Goal: Task Accomplishment & Management: Complete application form

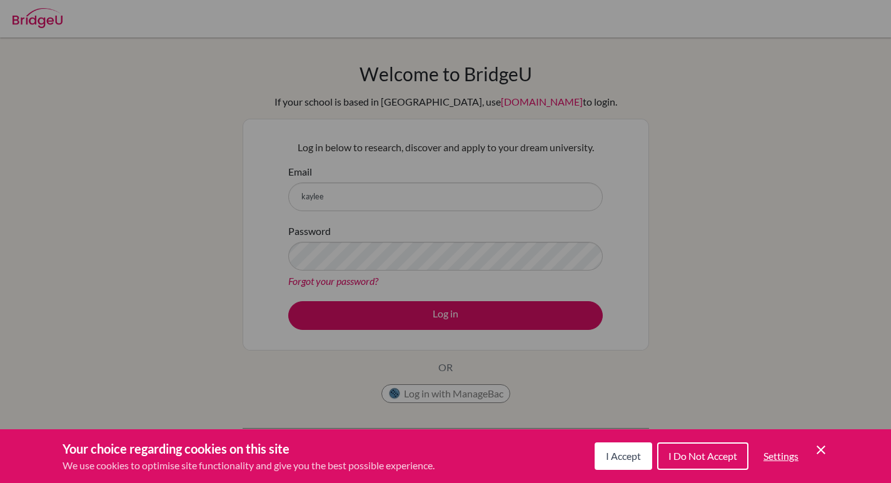
click at [821, 443] on icon "Cookie Control Close Icon" at bounding box center [821, 450] width 15 height 15
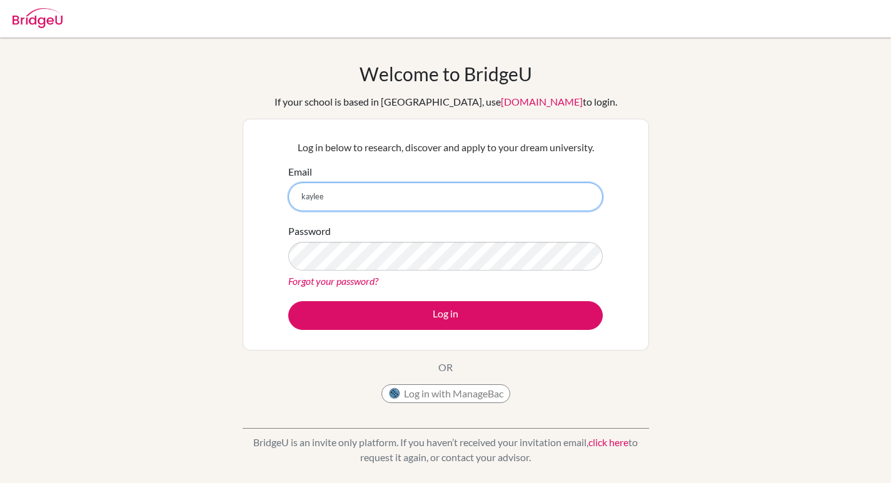
click at [404, 184] on input "kaylee" at bounding box center [445, 197] width 315 height 29
type input "[PERSON_NAME][EMAIL_ADDRESS][DOMAIN_NAME]"
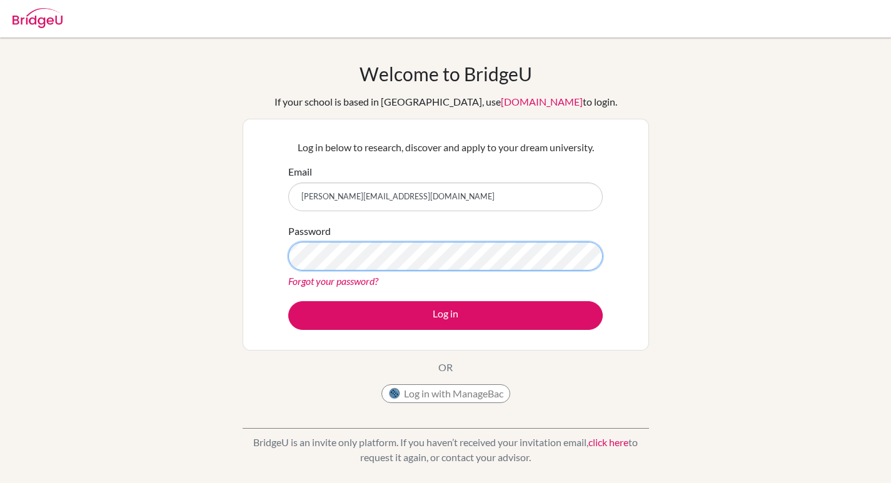
click at [288, 301] on button "Log in" at bounding box center [445, 315] width 315 height 29
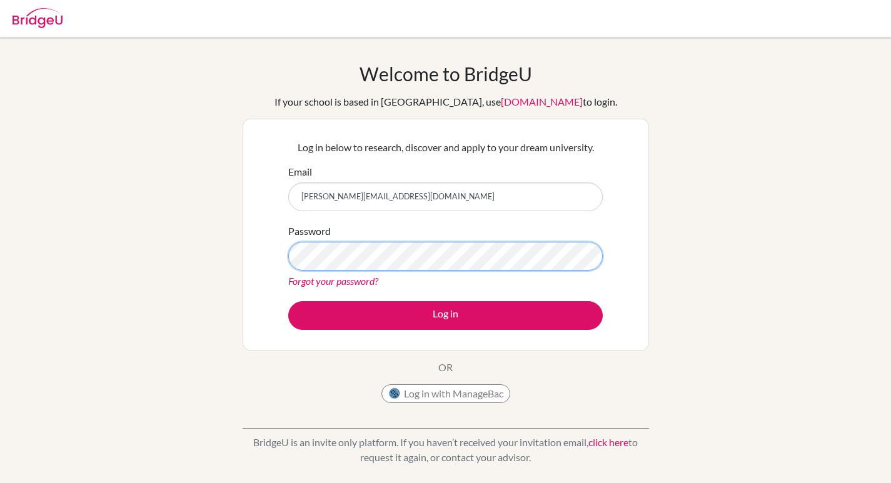
click at [288, 301] on button "Log in" at bounding box center [445, 315] width 315 height 29
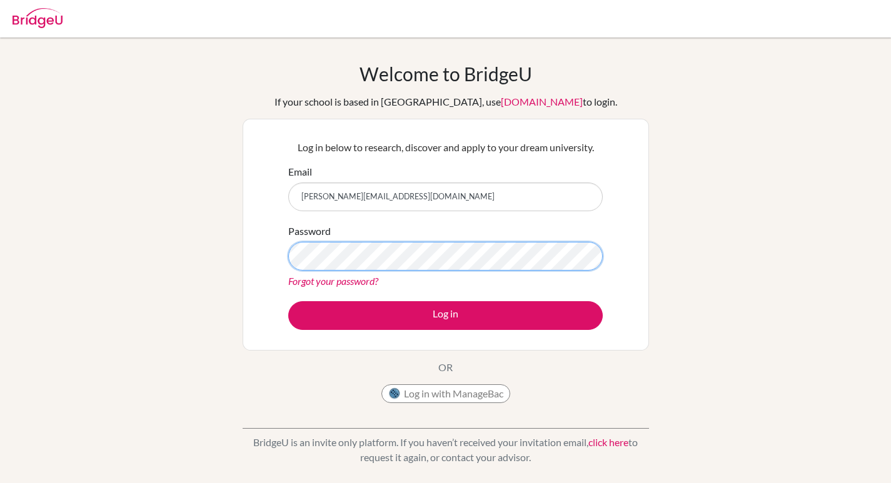
click at [288, 301] on button "Log in" at bounding box center [445, 315] width 315 height 29
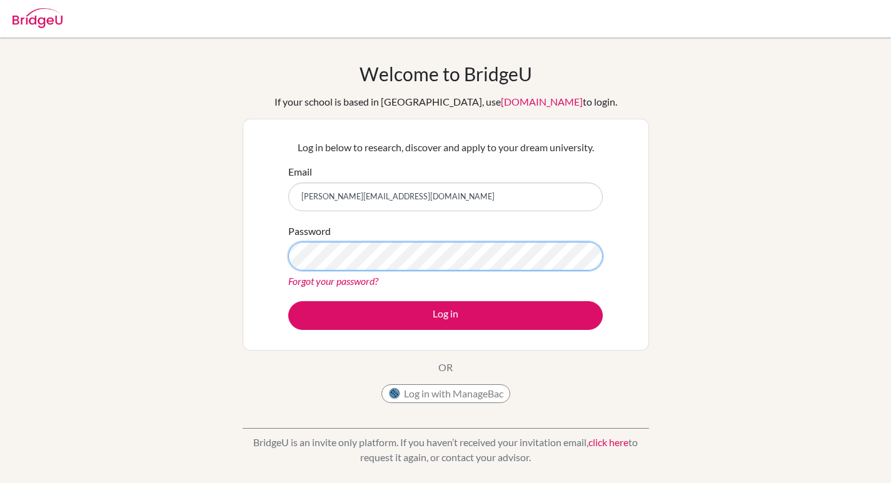
click at [288, 301] on button "Log in" at bounding box center [445, 315] width 315 height 29
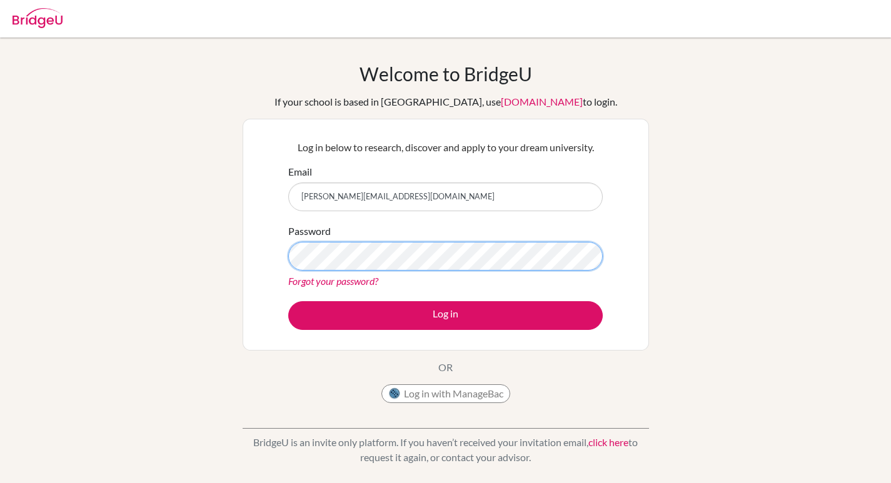
click at [288, 301] on button "Log in" at bounding box center [445, 315] width 315 height 29
click at [306, 343] on div "Log in below to research, discover and apply to your dream university. Email ka…" at bounding box center [446, 235] width 407 height 232
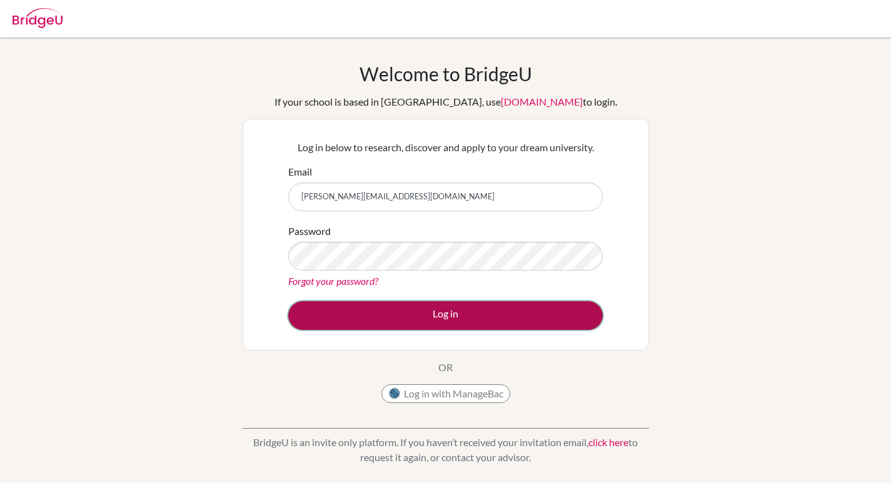
click at [288, 301] on button "Log in" at bounding box center [445, 315] width 315 height 29
click at [306, 310] on button "Log in" at bounding box center [445, 315] width 315 height 29
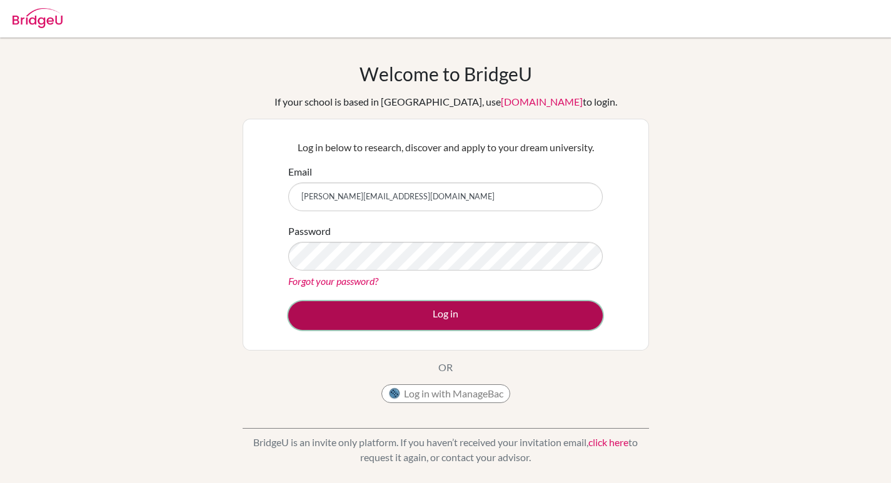
click at [288, 301] on button "Log in" at bounding box center [445, 315] width 315 height 29
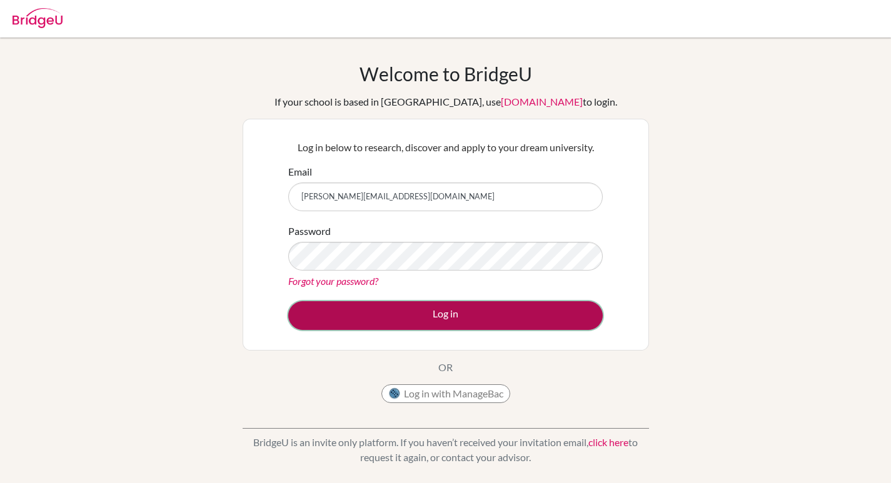
click at [288, 301] on button "Log in" at bounding box center [445, 315] width 315 height 29
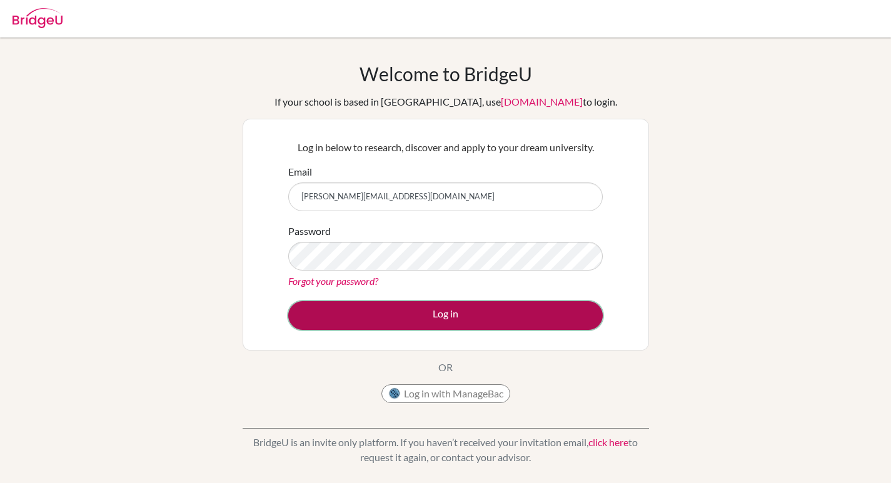
click at [288, 301] on button "Log in" at bounding box center [445, 315] width 315 height 29
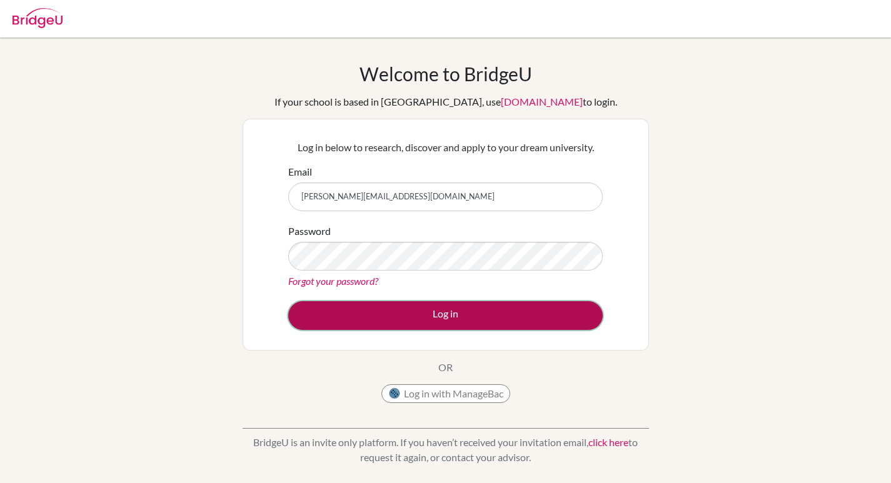
click at [288, 301] on button "Log in" at bounding box center [445, 315] width 315 height 29
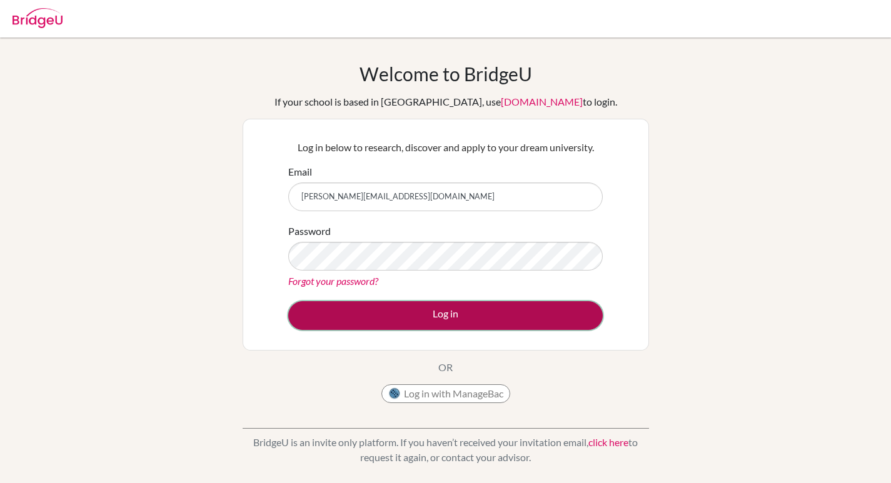
click at [288, 301] on button "Log in" at bounding box center [445, 315] width 315 height 29
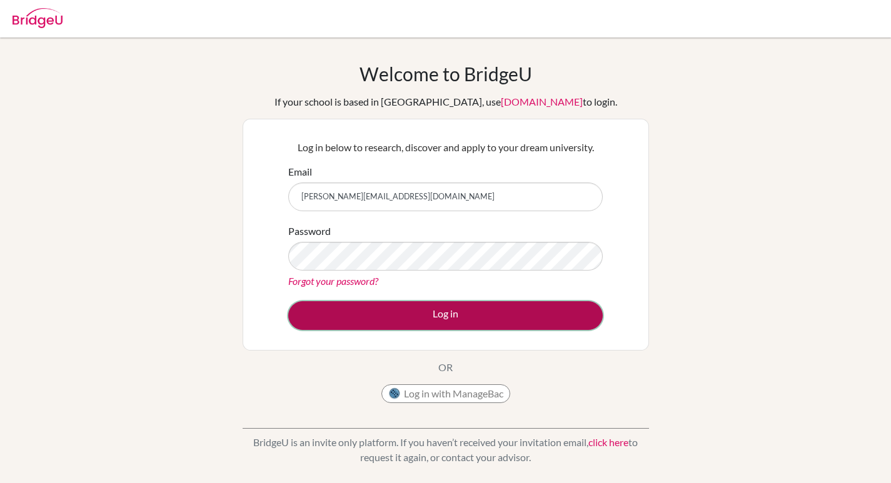
click at [288, 301] on button "Log in" at bounding box center [445, 315] width 315 height 29
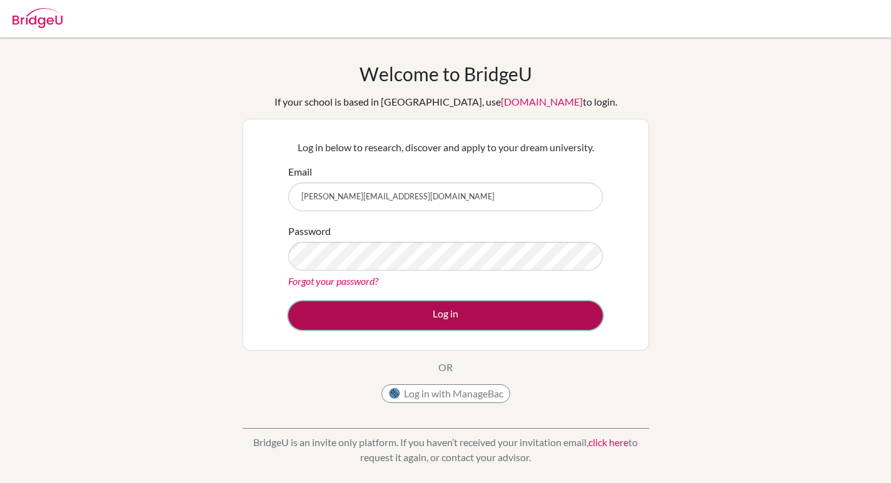
click at [288, 301] on button "Log in" at bounding box center [445, 315] width 315 height 29
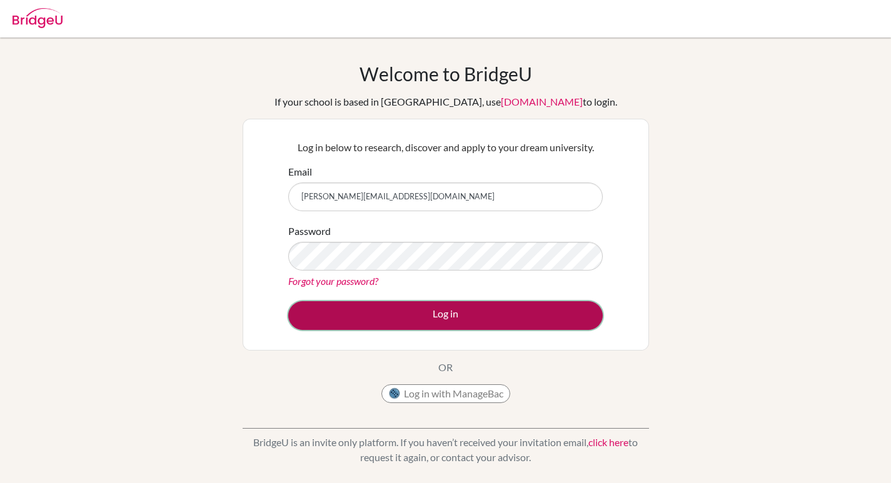
click at [288, 301] on button "Log in" at bounding box center [445, 315] width 315 height 29
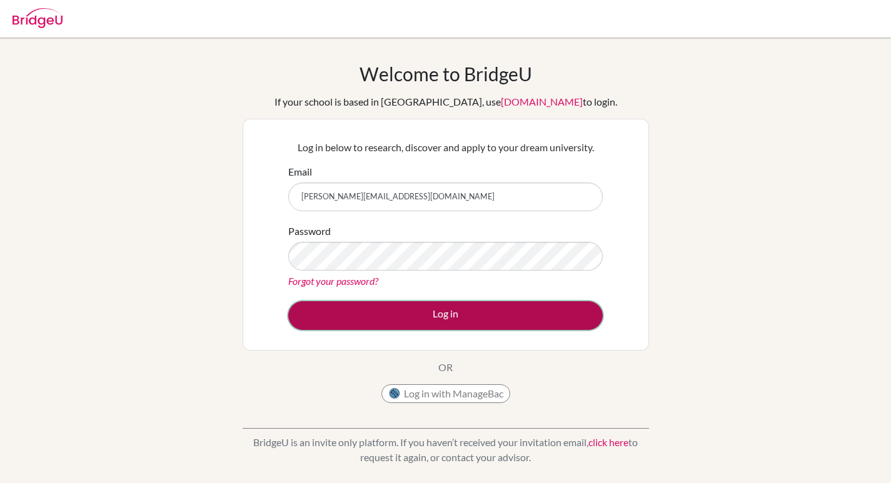
click at [288, 301] on button "Log in" at bounding box center [445, 315] width 315 height 29
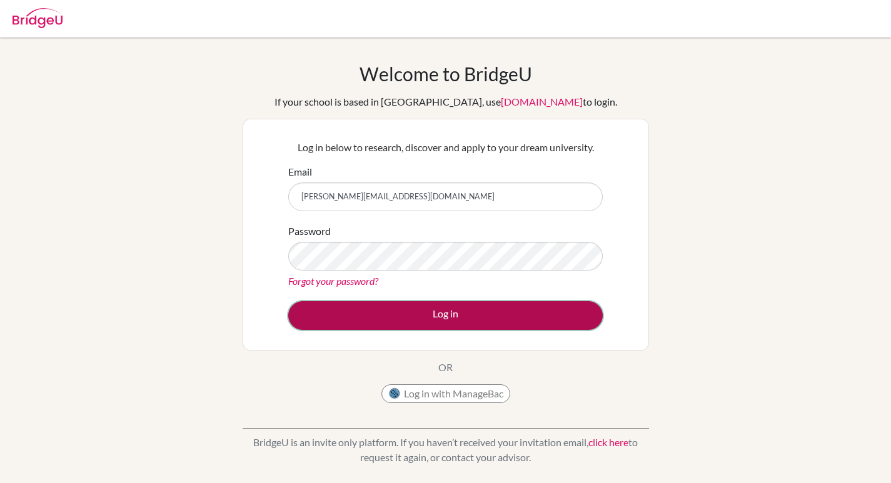
click at [288, 301] on button "Log in" at bounding box center [445, 315] width 315 height 29
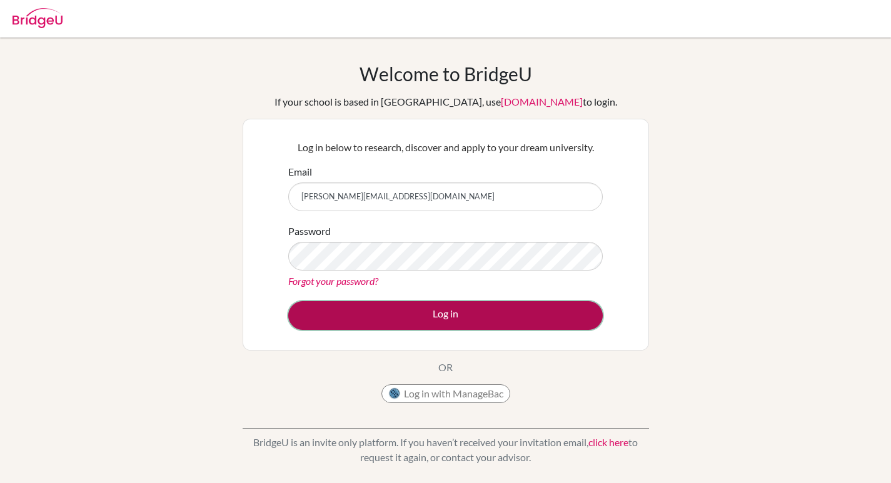
click at [288, 301] on button "Log in" at bounding box center [445, 315] width 315 height 29
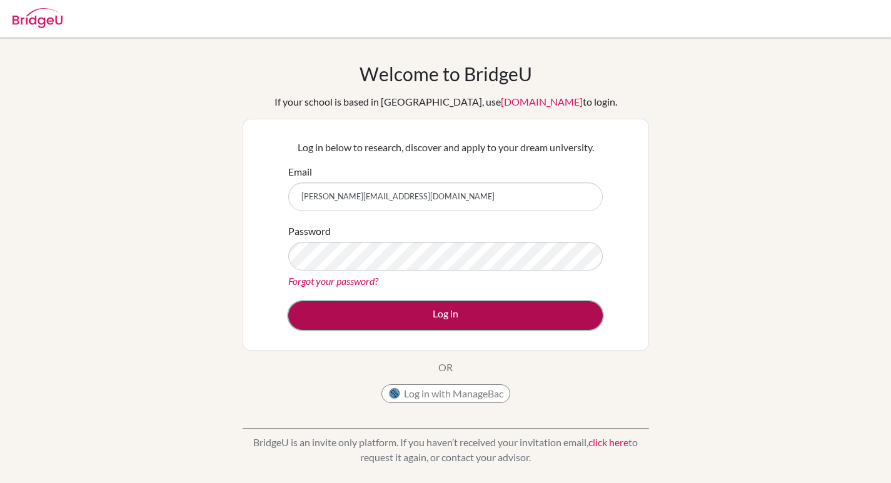
click at [288, 301] on button "Log in" at bounding box center [445, 315] width 315 height 29
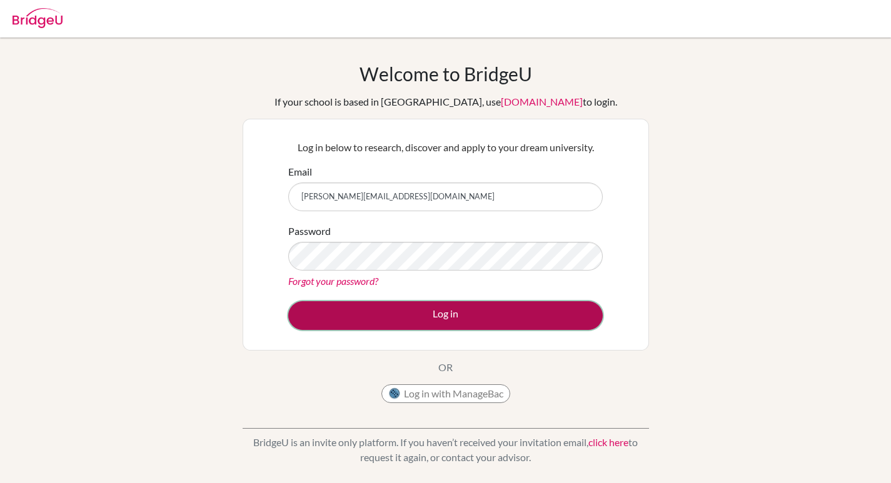
click at [288, 301] on button "Log in" at bounding box center [445, 315] width 315 height 29
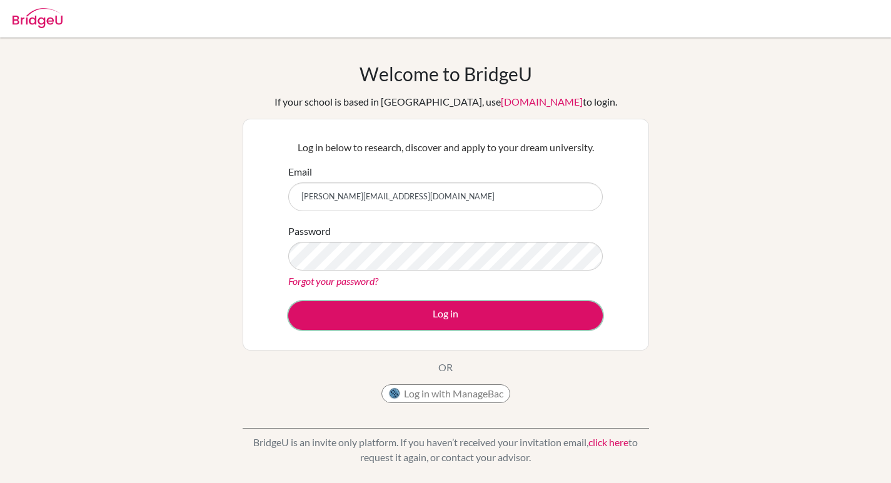
click at [288, 301] on button "Log in" at bounding box center [445, 315] width 315 height 29
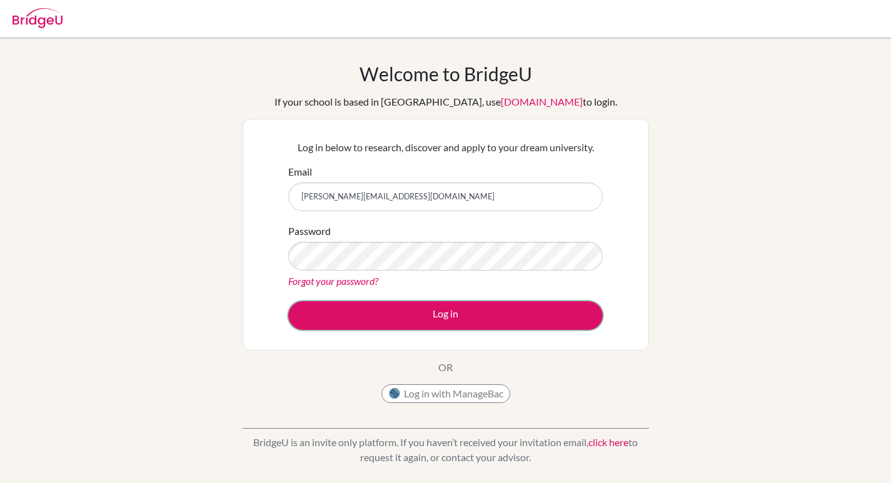
click at [288, 301] on button "Log in" at bounding box center [445, 315] width 315 height 29
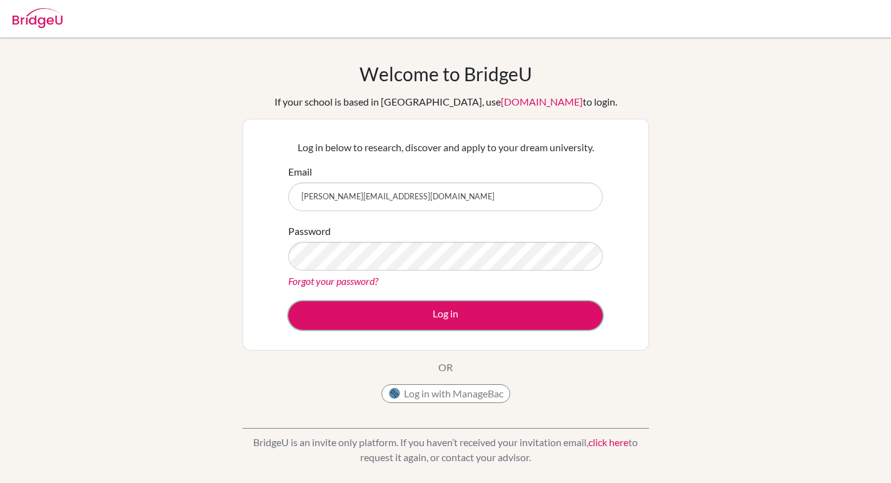
click at [288, 301] on button "Log in" at bounding box center [445, 315] width 315 height 29
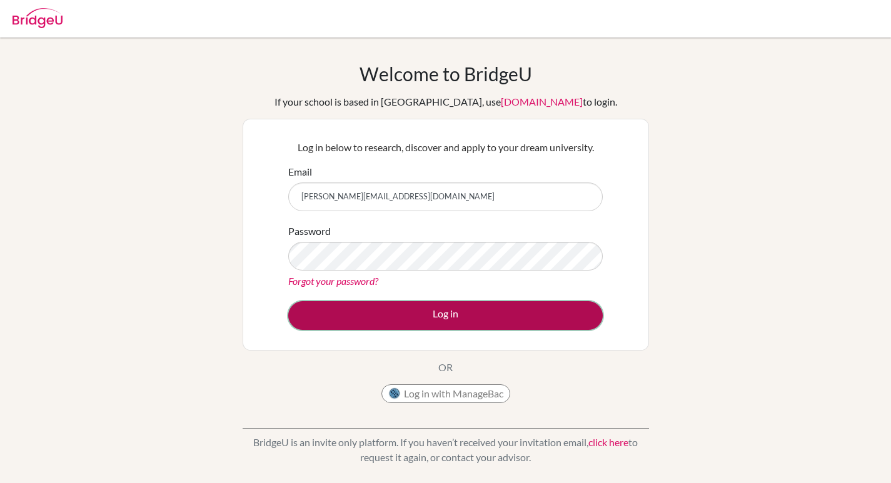
click at [288, 301] on button "Log in" at bounding box center [445, 315] width 315 height 29
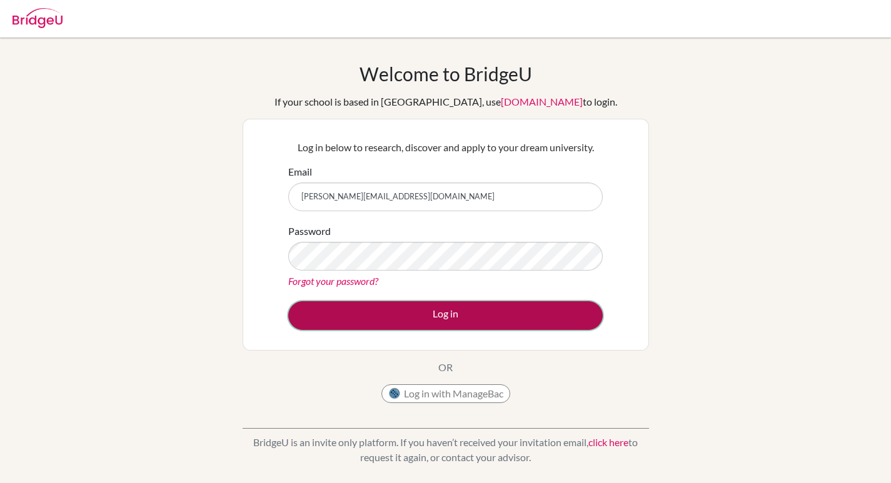
click at [288, 301] on button "Log in" at bounding box center [445, 315] width 315 height 29
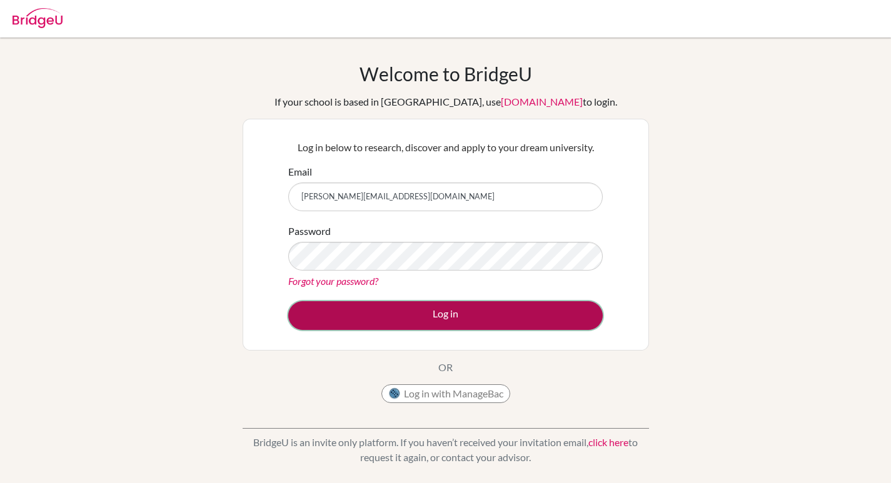
click at [288, 301] on button "Log in" at bounding box center [445, 315] width 315 height 29
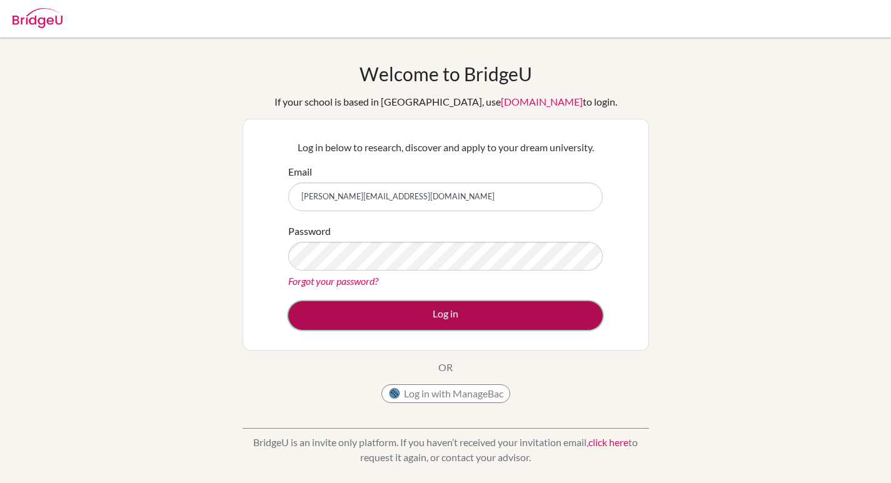
click at [329, 310] on button "Log in" at bounding box center [445, 315] width 315 height 29
click at [288, 301] on button "Log in" at bounding box center [445, 315] width 315 height 29
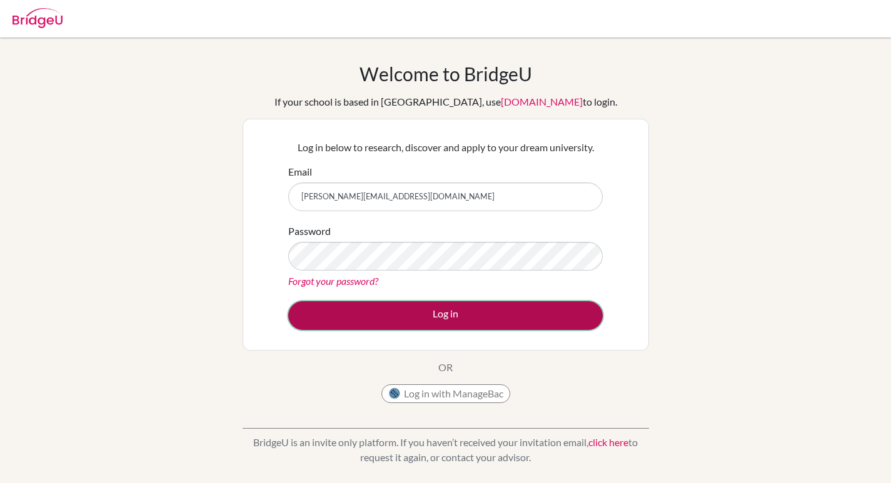
click at [288, 301] on button "Log in" at bounding box center [445, 315] width 315 height 29
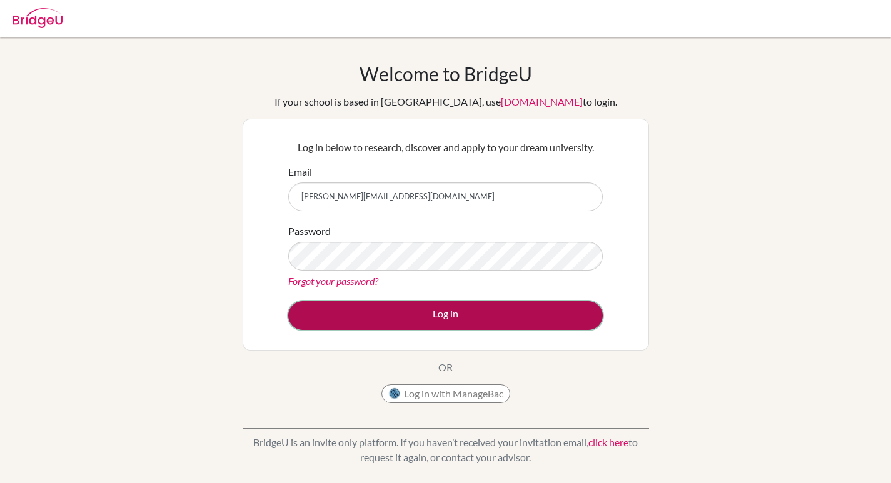
click at [288, 301] on button "Log in" at bounding box center [445, 315] width 315 height 29
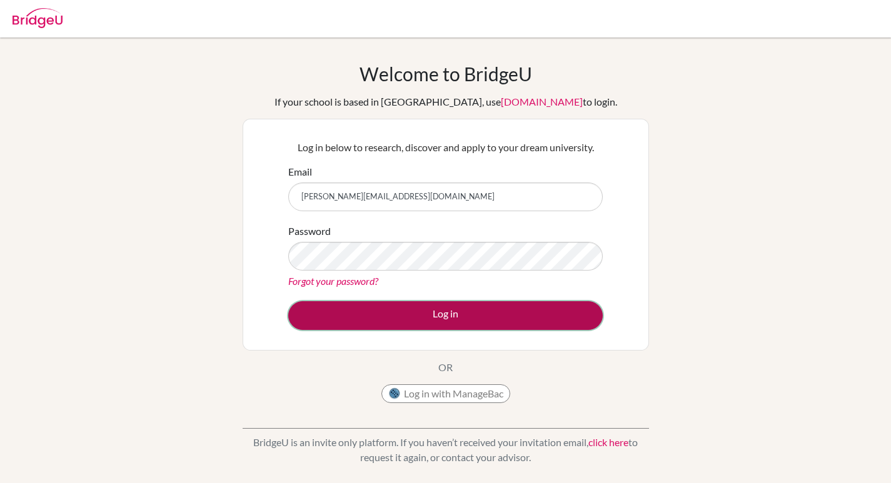
click at [288, 301] on button "Log in" at bounding box center [445, 315] width 315 height 29
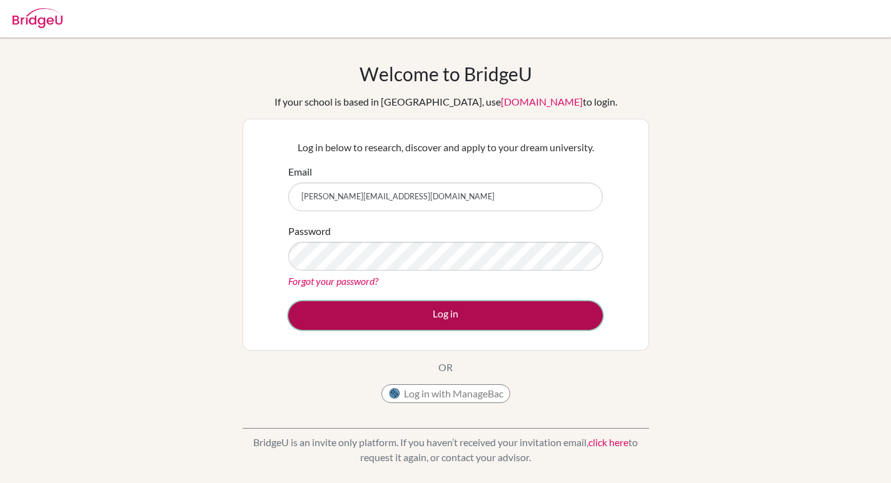
click at [288, 301] on button "Log in" at bounding box center [445, 315] width 315 height 29
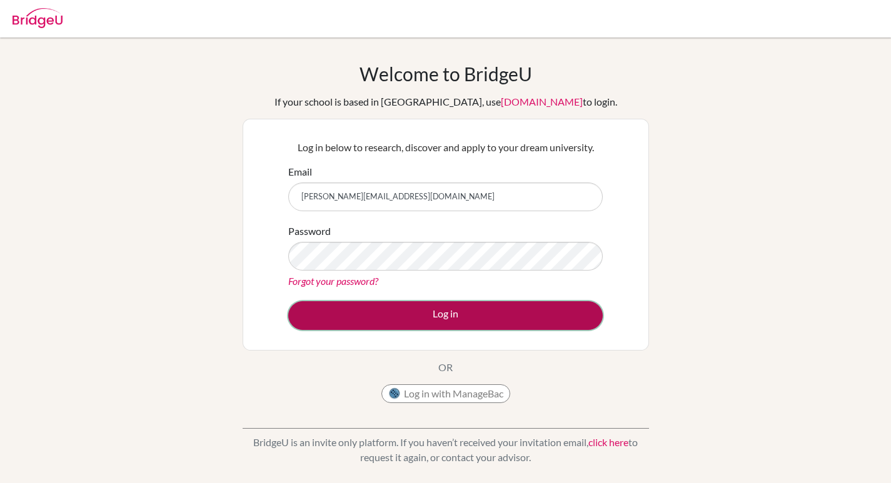
click at [288, 301] on button "Log in" at bounding box center [445, 315] width 315 height 29
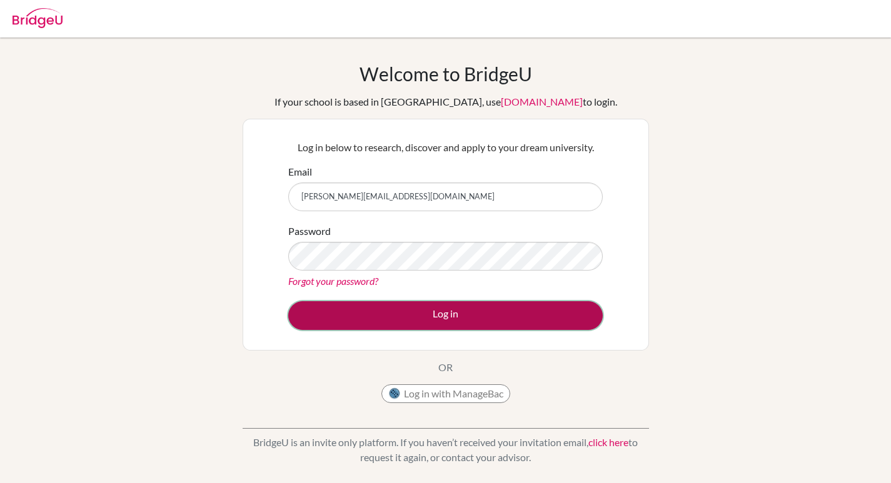
click at [288, 301] on button "Log in" at bounding box center [445, 315] width 315 height 29
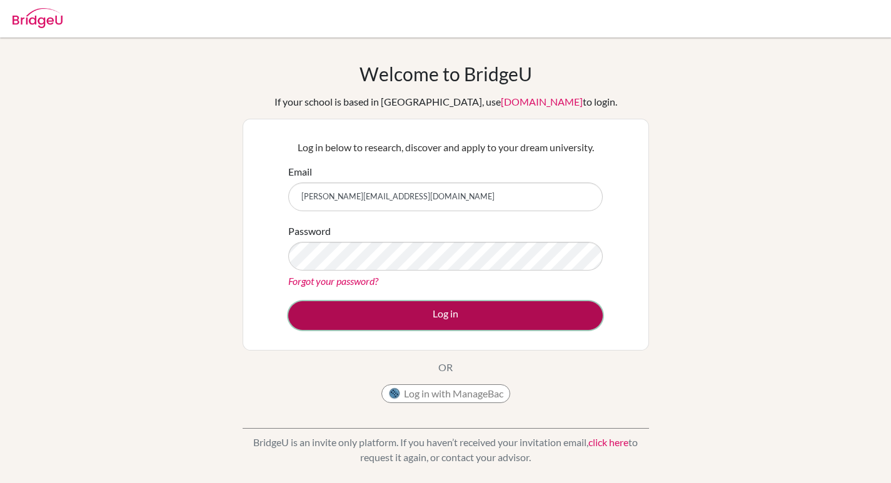
click at [288, 301] on button "Log in" at bounding box center [445, 315] width 315 height 29
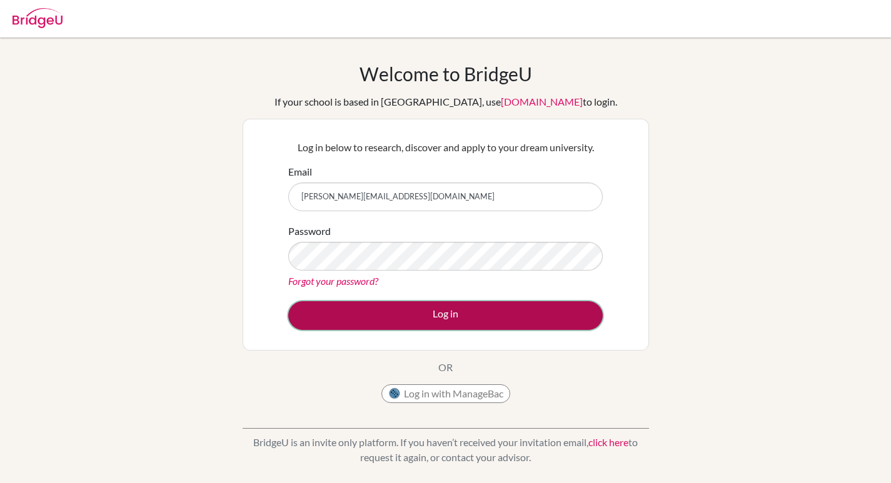
click at [288, 301] on button "Log in" at bounding box center [445, 315] width 315 height 29
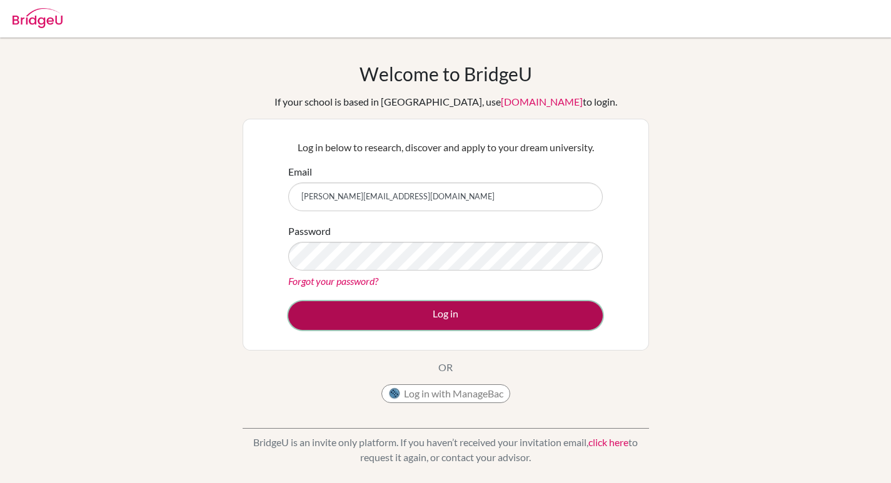
click at [288, 301] on button "Log in" at bounding box center [445, 315] width 315 height 29
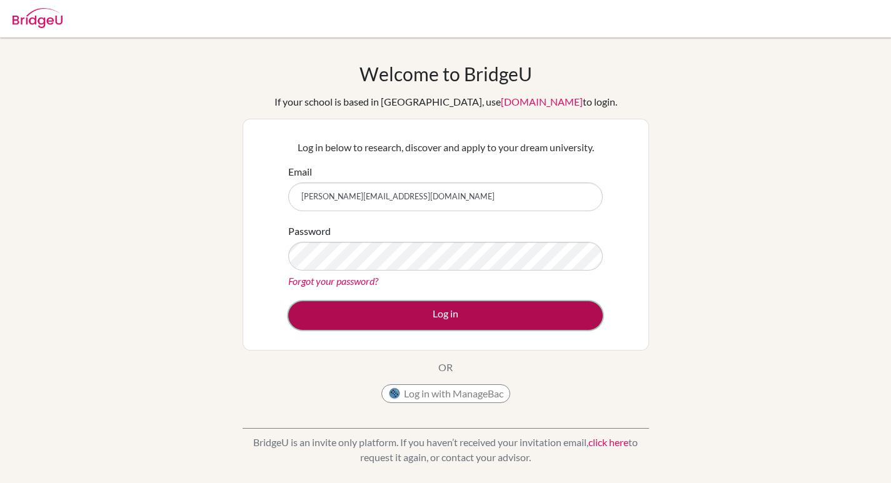
click at [288, 301] on button "Log in" at bounding box center [445, 315] width 315 height 29
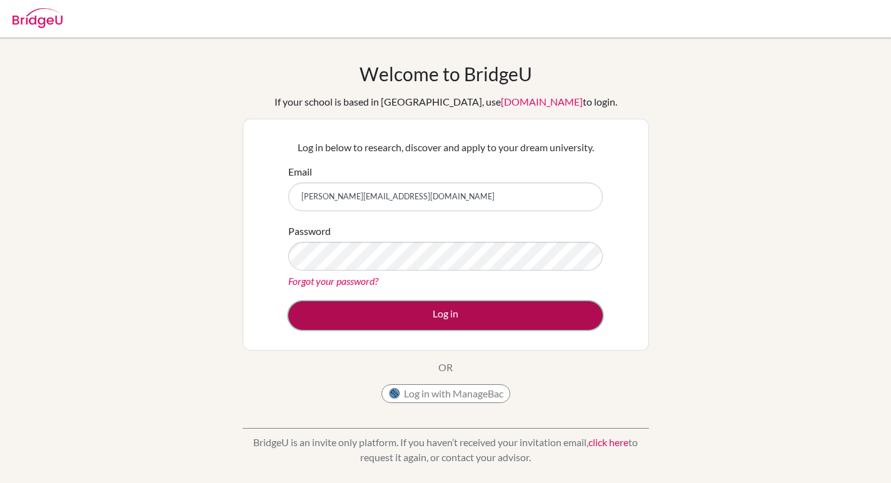
click at [288, 301] on button "Log in" at bounding box center [445, 315] width 315 height 29
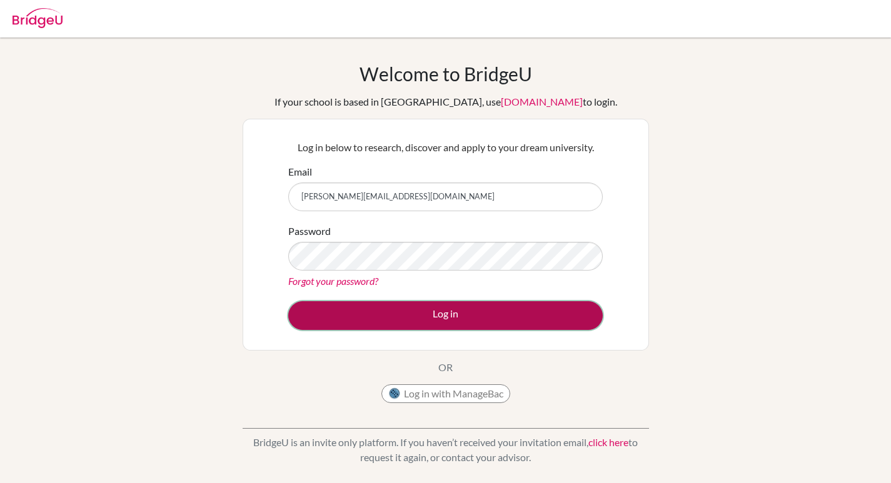
click at [288, 301] on button "Log in" at bounding box center [445, 315] width 315 height 29
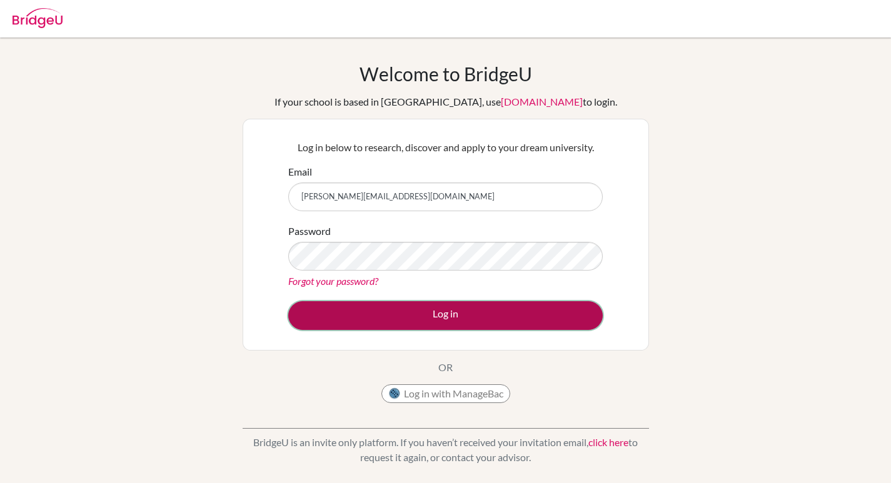
click at [288, 301] on button "Log in" at bounding box center [445, 315] width 315 height 29
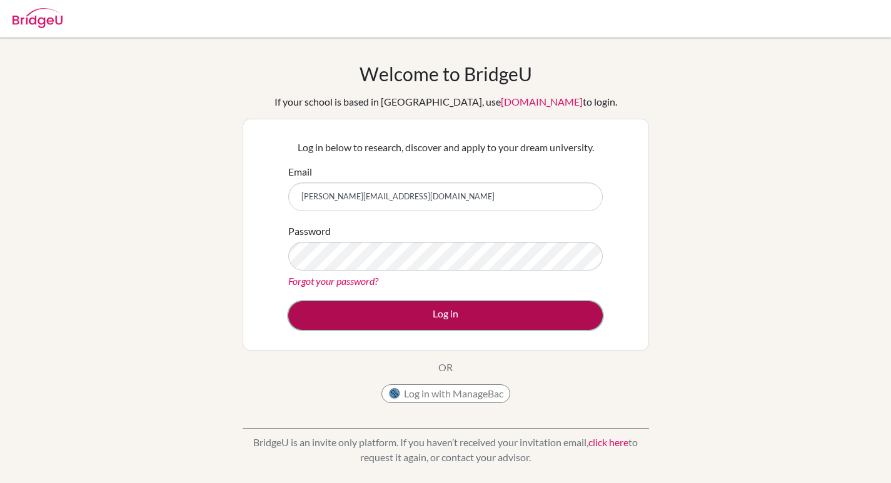
click at [288, 301] on button "Log in" at bounding box center [445, 315] width 315 height 29
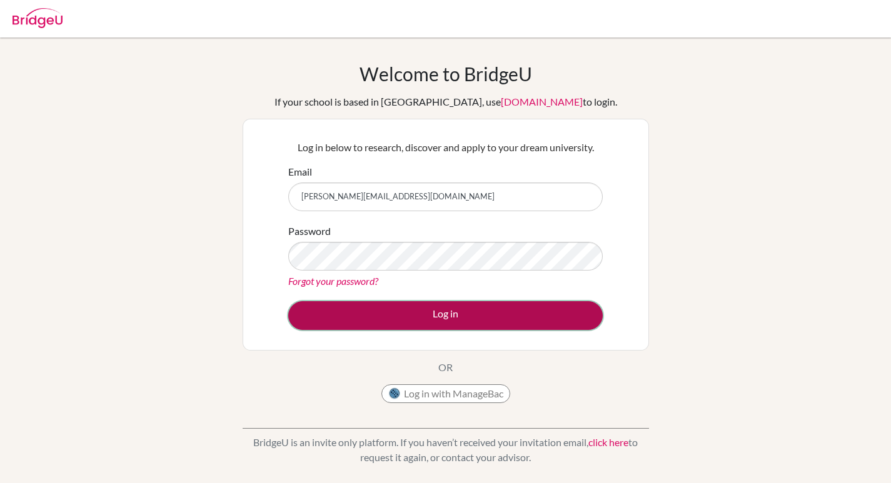
click at [288, 301] on button "Log in" at bounding box center [445, 315] width 315 height 29
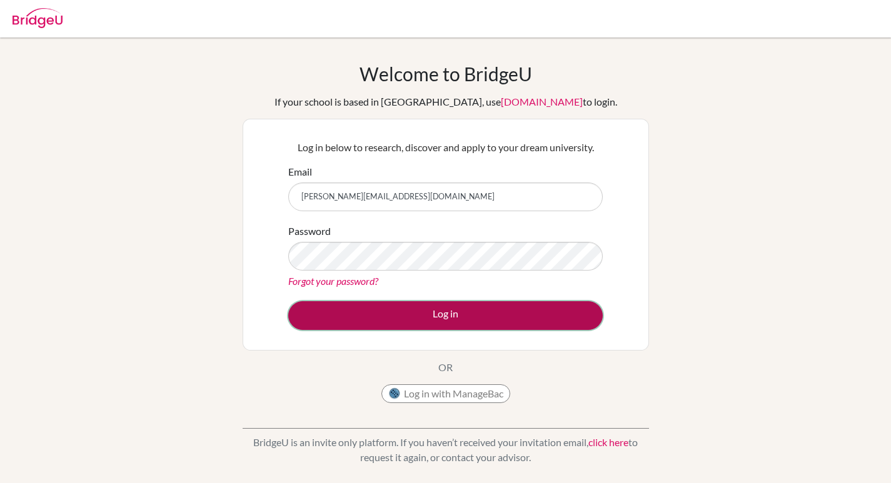
click at [288, 301] on button "Log in" at bounding box center [445, 315] width 315 height 29
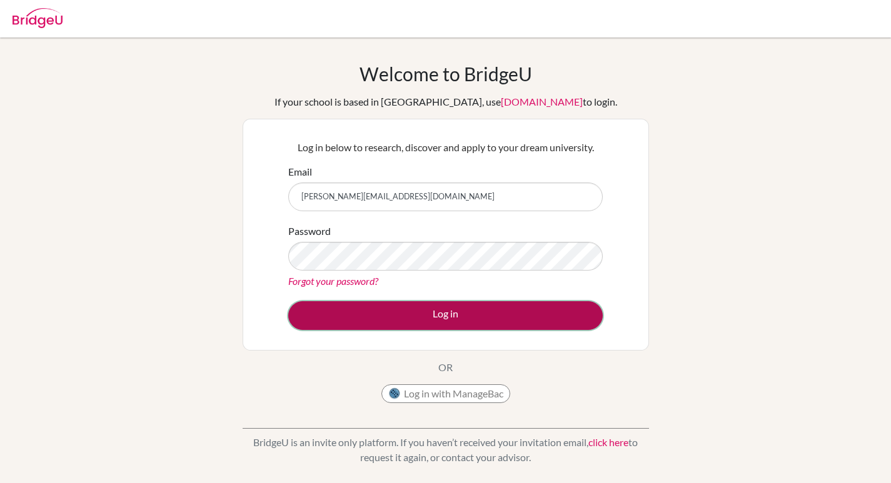
click at [288, 301] on button "Log in" at bounding box center [445, 315] width 315 height 29
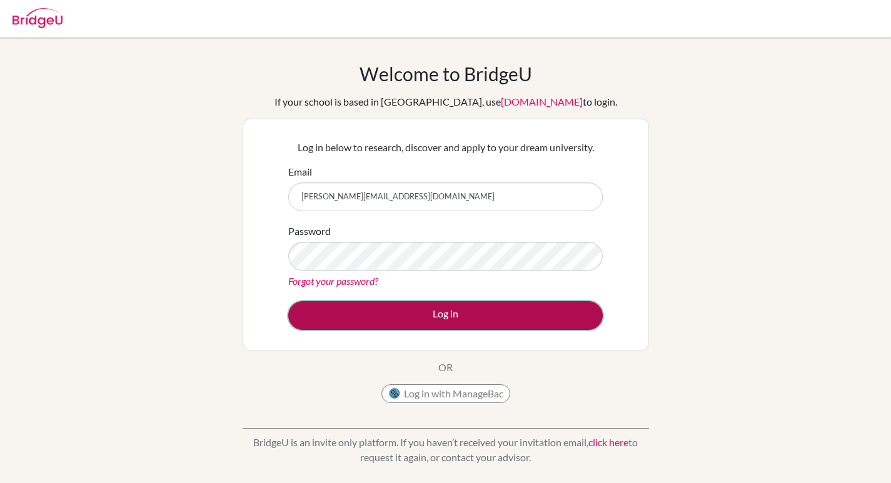
click at [288, 301] on button "Log in" at bounding box center [445, 315] width 315 height 29
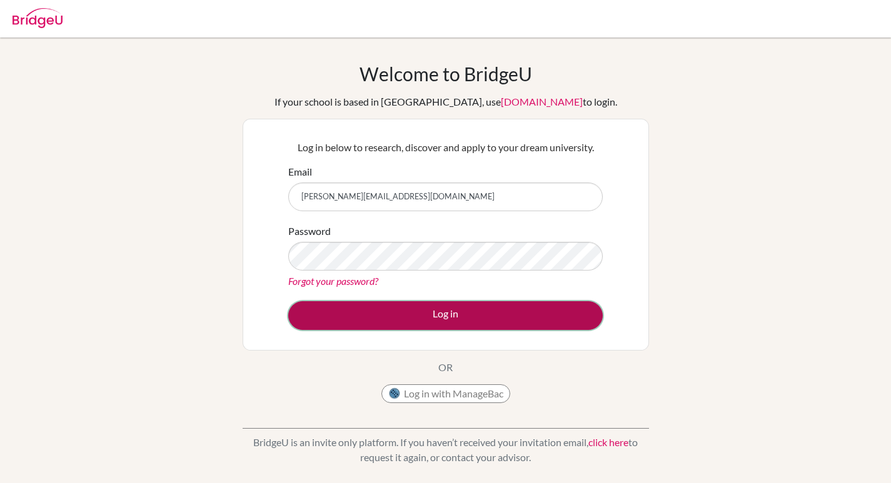
click at [288, 301] on button "Log in" at bounding box center [445, 315] width 315 height 29
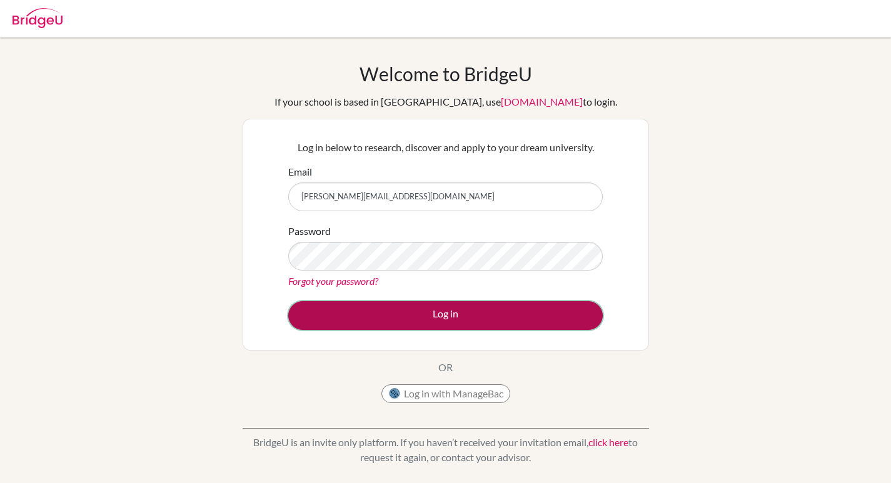
click at [288, 301] on button "Log in" at bounding box center [445, 315] width 315 height 29
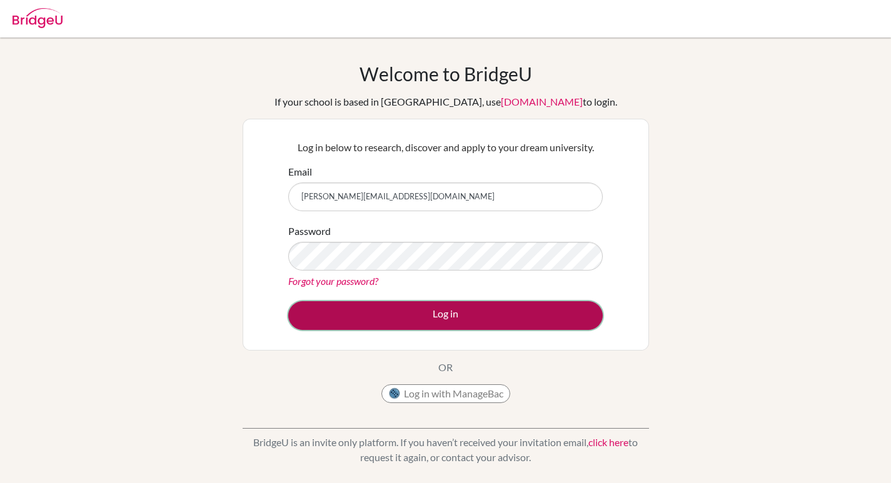
click at [288, 301] on button "Log in" at bounding box center [445, 315] width 315 height 29
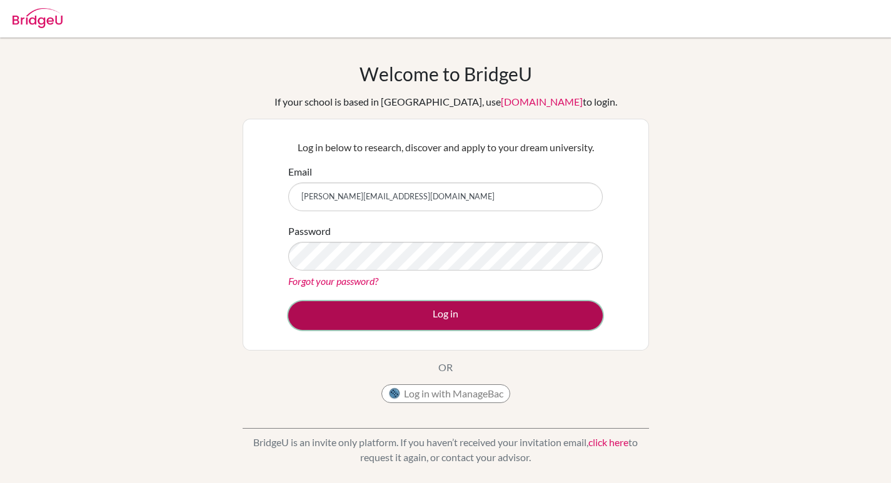
click at [288, 301] on button "Log in" at bounding box center [445, 315] width 315 height 29
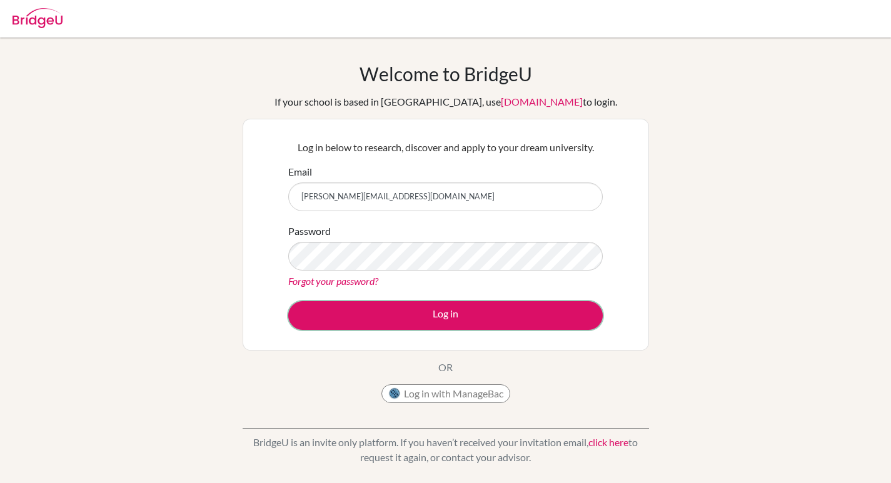
click at [288, 301] on button "Log in" at bounding box center [445, 315] width 315 height 29
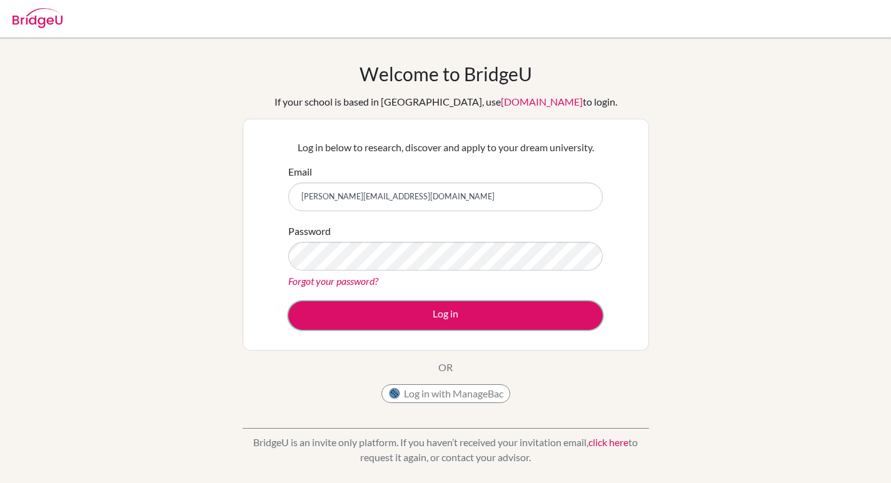
click at [288, 301] on button "Log in" at bounding box center [445, 315] width 315 height 29
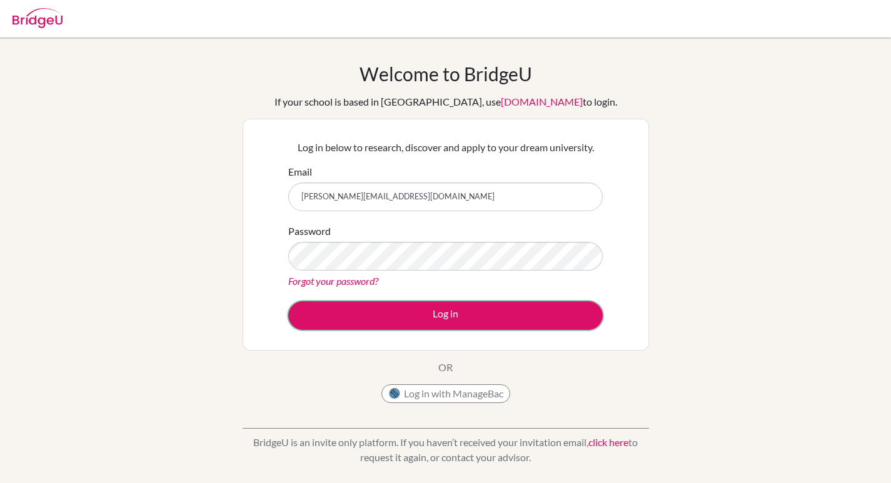
click at [288, 301] on button "Log in" at bounding box center [445, 315] width 315 height 29
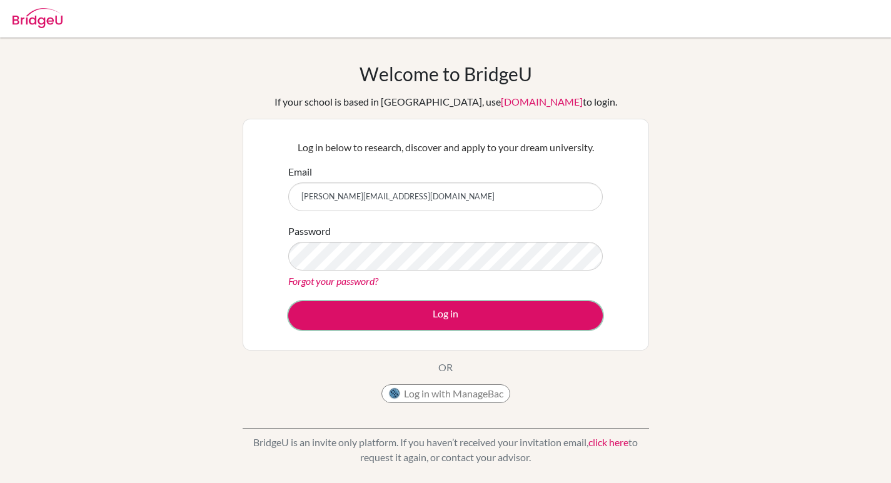
click at [288, 301] on button "Log in" at bounding box center [445, 315] width 315 height 29
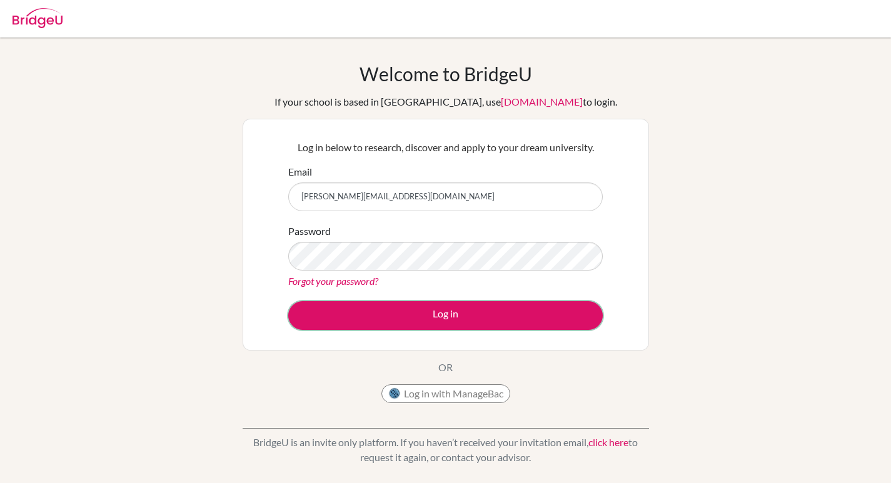
click at [288, 301] on button "Log in" at bounding box center [445, 315] width 315 height 29
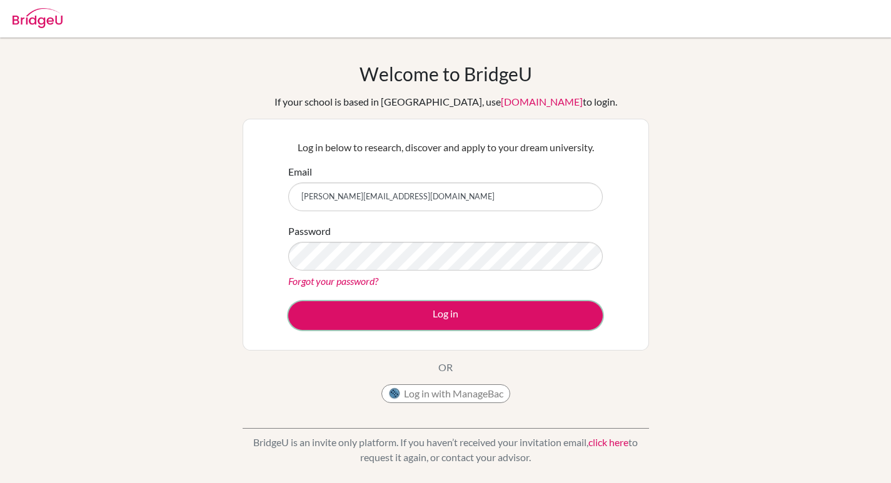
click at [288, 301] on button "Log in" at bounding box center [445, 315] width 315 height 29
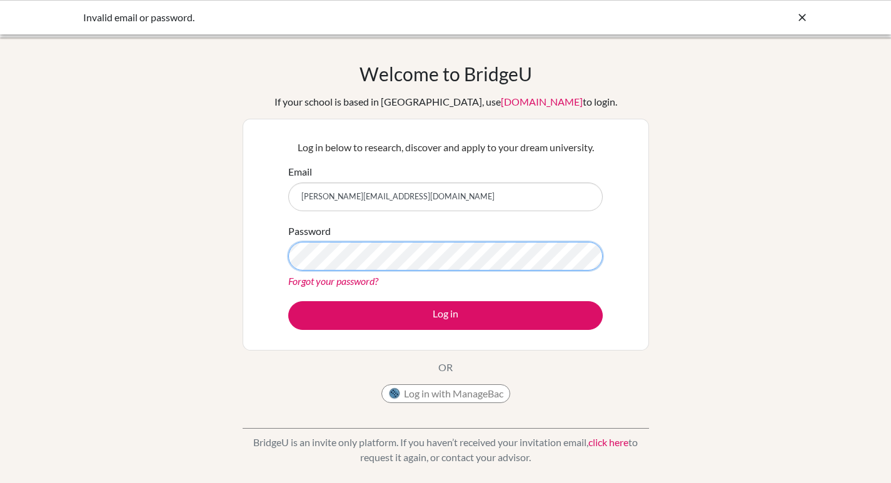
click at [288, 301] on button "Log in" at bounding box center [445, 315] width 315 height 29
click at [336, 278] on link "Forgot your password?" at bounding box center [333, 281] width 90 height 12
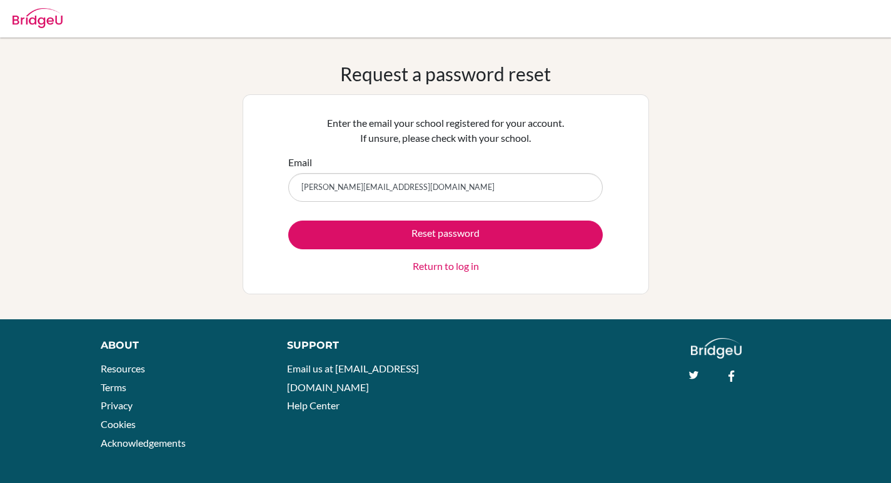
type input "[PERSON_NAME][EMAIL_ADDRESS][DOMAIN_NAME]"
click at [288, 221] on button "Reset password" at bounding box center [445, 235] width 315 height 29
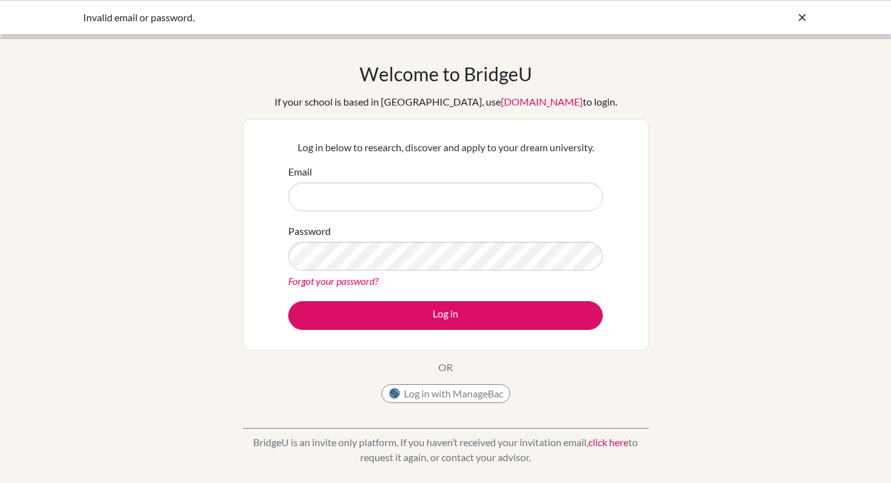
click at [733, 308] on div "Welcome to BridgeU If your school is based in China, use app.bridge-u.com.cn to…" at bounding box center [445, 267] width 891 height 409
click at [335, 204] on input "Email" at bounding box center [445, 197] width 315 height 29
type input "kaylee"
click at [330, 278] on link "Forgot your password?" at bounding box center [333, 281] width 90 height 12
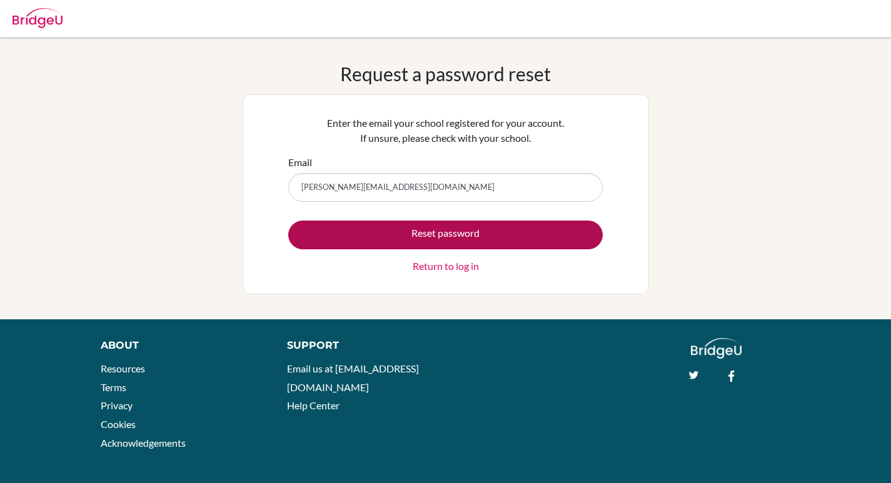
type input "[PERSON_NAME][EMAIL_ADDRESS][DOMAIN_NAME]"
click at [410, 243] on button "Reset password" at bounding box center [445, 235] width 315 height 29
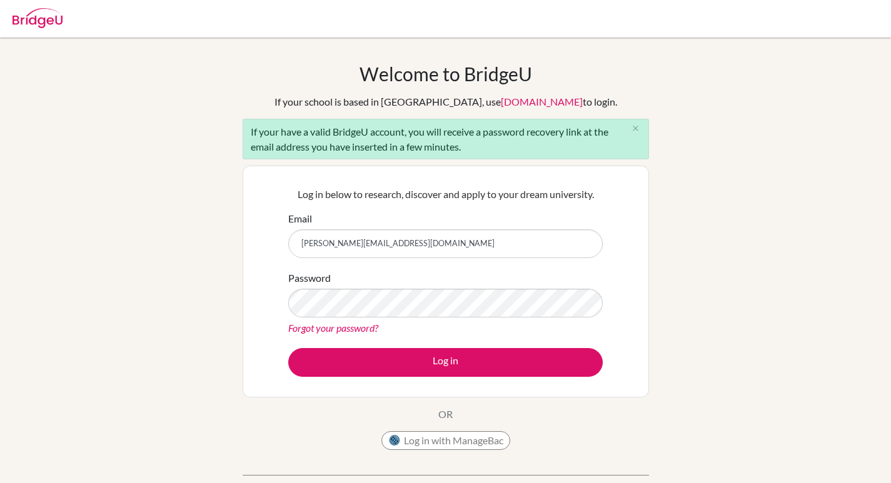
type input "[PERSON_NAME][EMAIL_ADDRESS][DOMAIN_NAME]"
click at [288, 348] on button "Log in" at bounding box center [445, 362] width 315 height 29
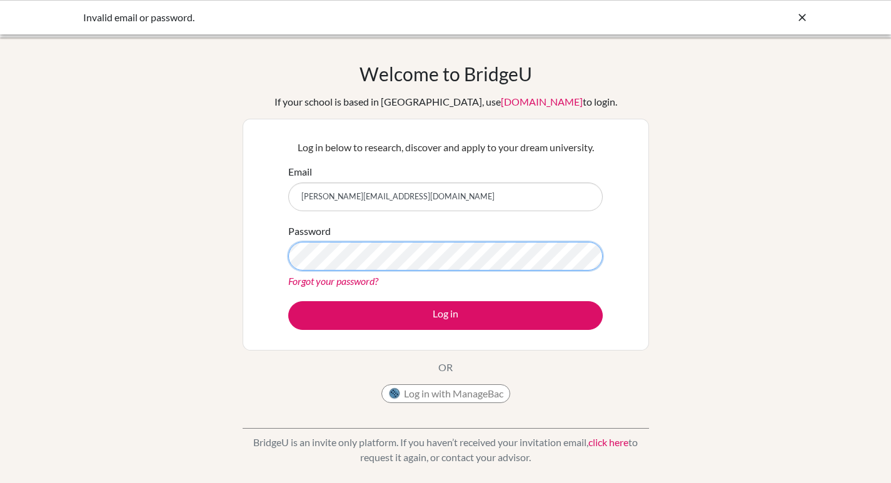
click at [288, 301] on button "Log in" at bounding box center [445, 315] width 315 height 29
